Goal: Task Accomplishment & Management: Manage account settings

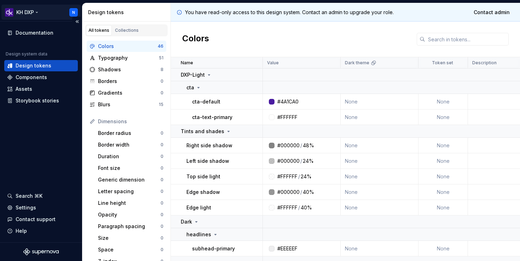
click at [72, 8] on html "KH DXP N Documentation Design system data Design tokens Components Assets Story…" at bounding box center [260, 130] width 520 height 261
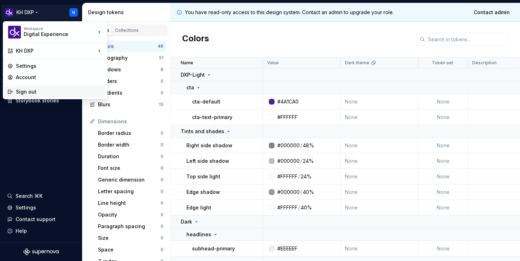
click at [66, 92] on div "Sign out" at bounding box center [59, 91] width 87 height 7
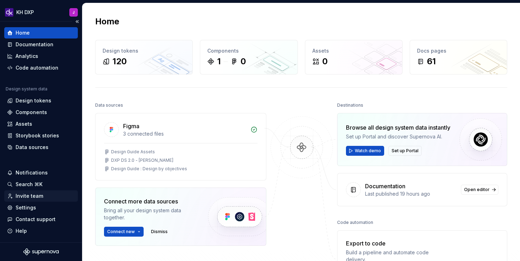
click at [38, 194] on div "Invite team" at bounding box center [30, 196] width 28 height 7
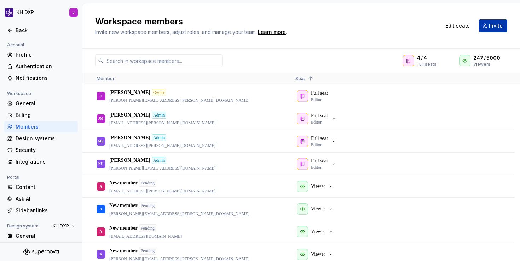
click at [496, 25] on span "Invite" at bounding box center [496, 25] width 14 height 7
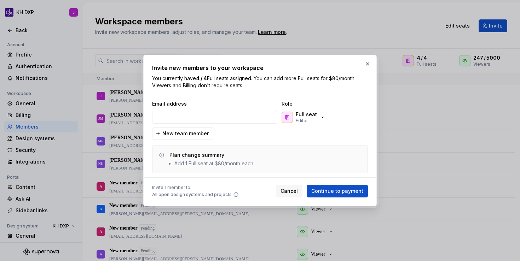
type input "[PERSON_NAME][EMAIL_ADDRESS][PERSON_NAME][DOMAIN_NAME]"
click at [322, 120] on icon "button" at bounding box center [323, 118] width 6 height 6
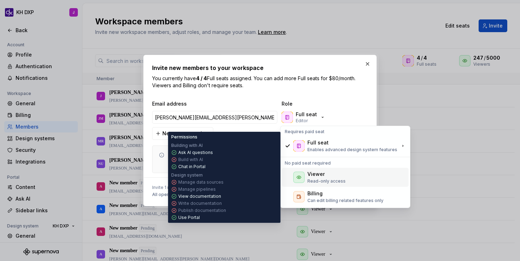
click at [334, 174] on div "Viewer" at bounding box center [326, 174] width 38 height 7
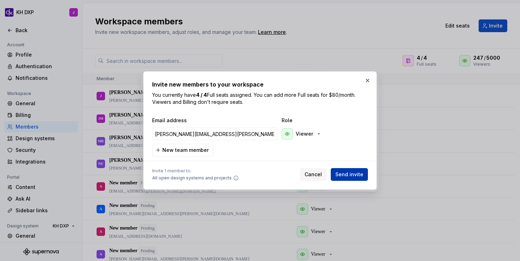
click at [344, 174] on span "Send invite" at bounding box center [349, 174] width 28 height 7
